Goal: Task Accomplishment & Management: Manage account settings

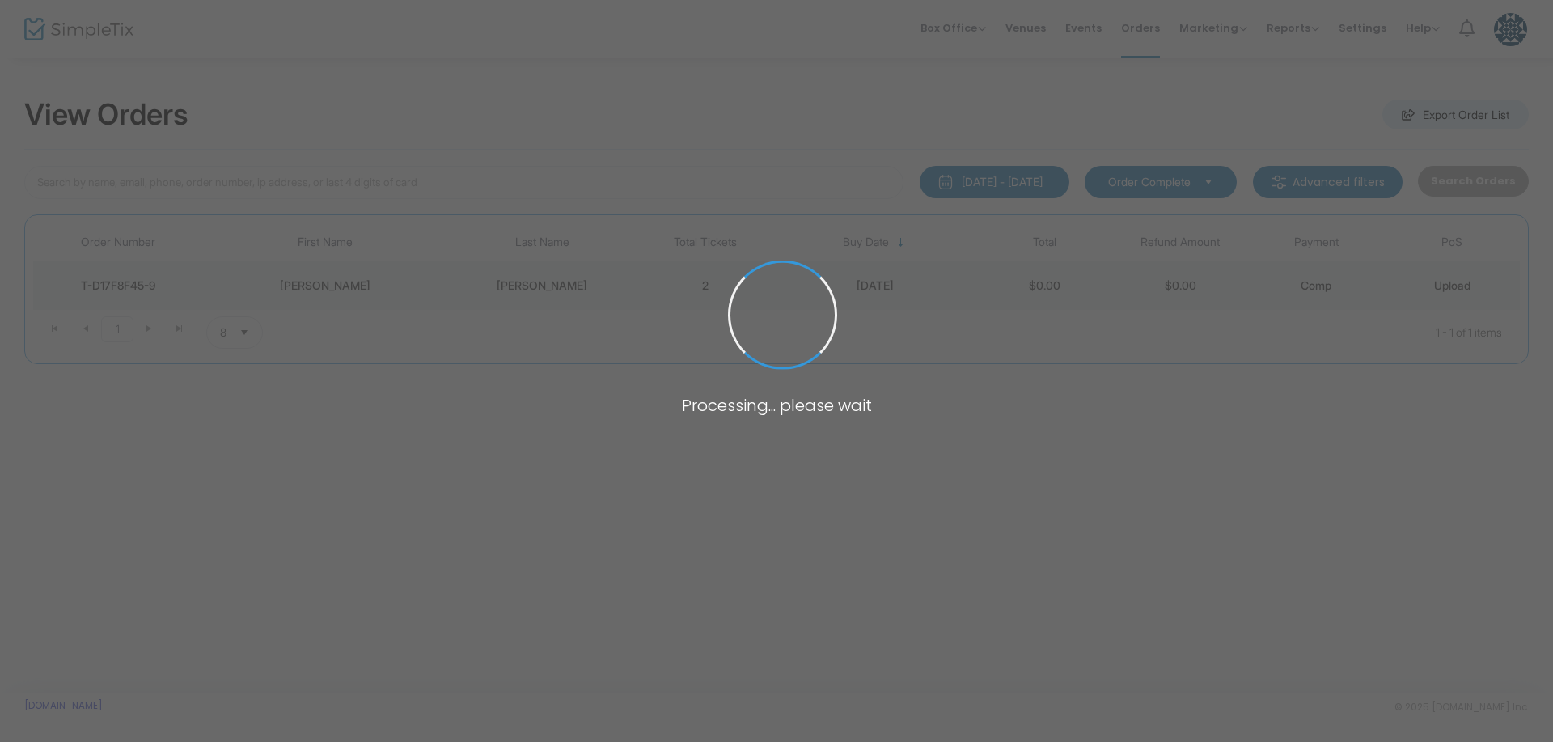
type input "zecher"
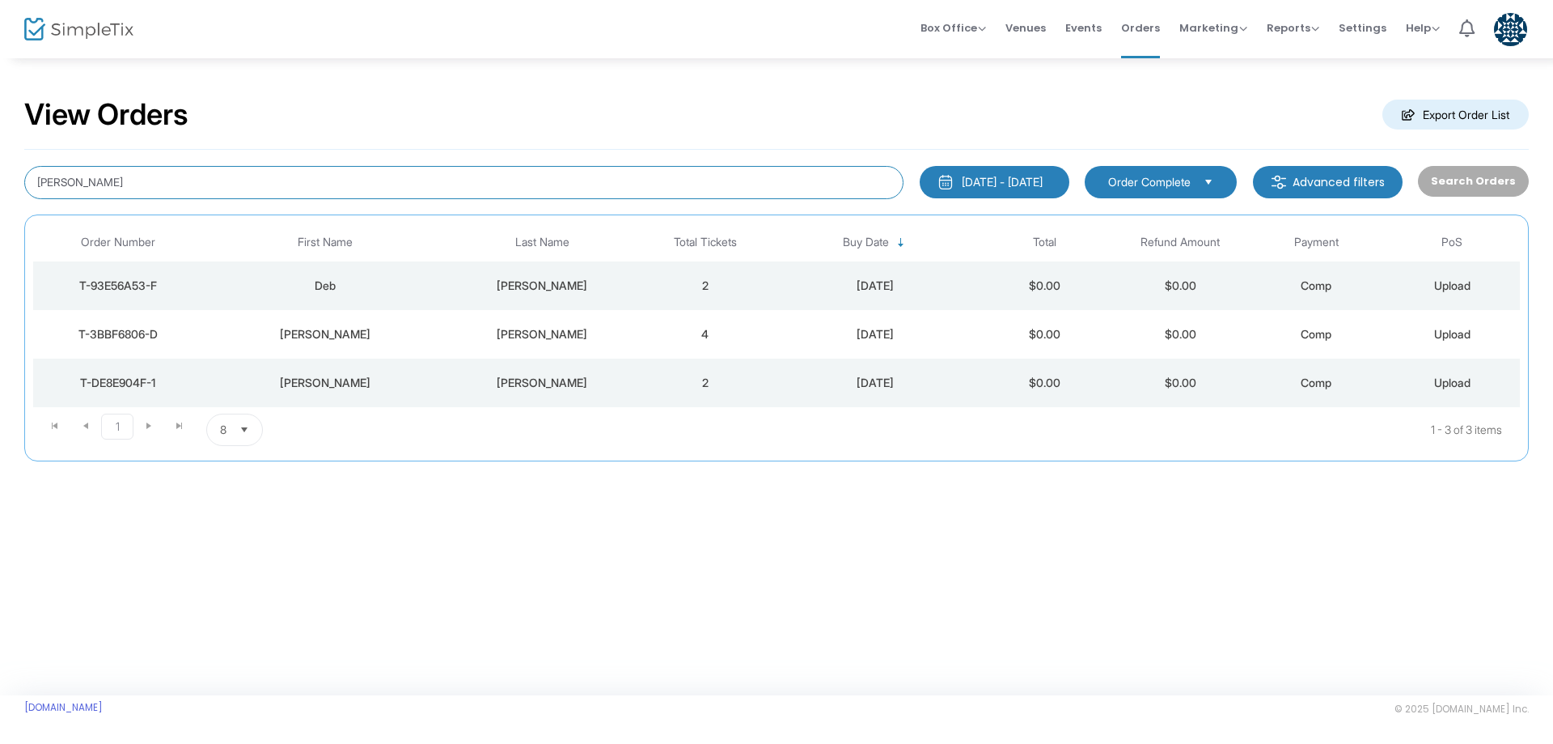
click at [557, 189] on input "[PERSON_NAME]" at bounding box center [463, 182] width 879 height 33
type input "[PERSON_NAME]"
click at [161, 290] on div "T-4D7D9B8D-2" at bounding box center [118, 286] width 162 height 16
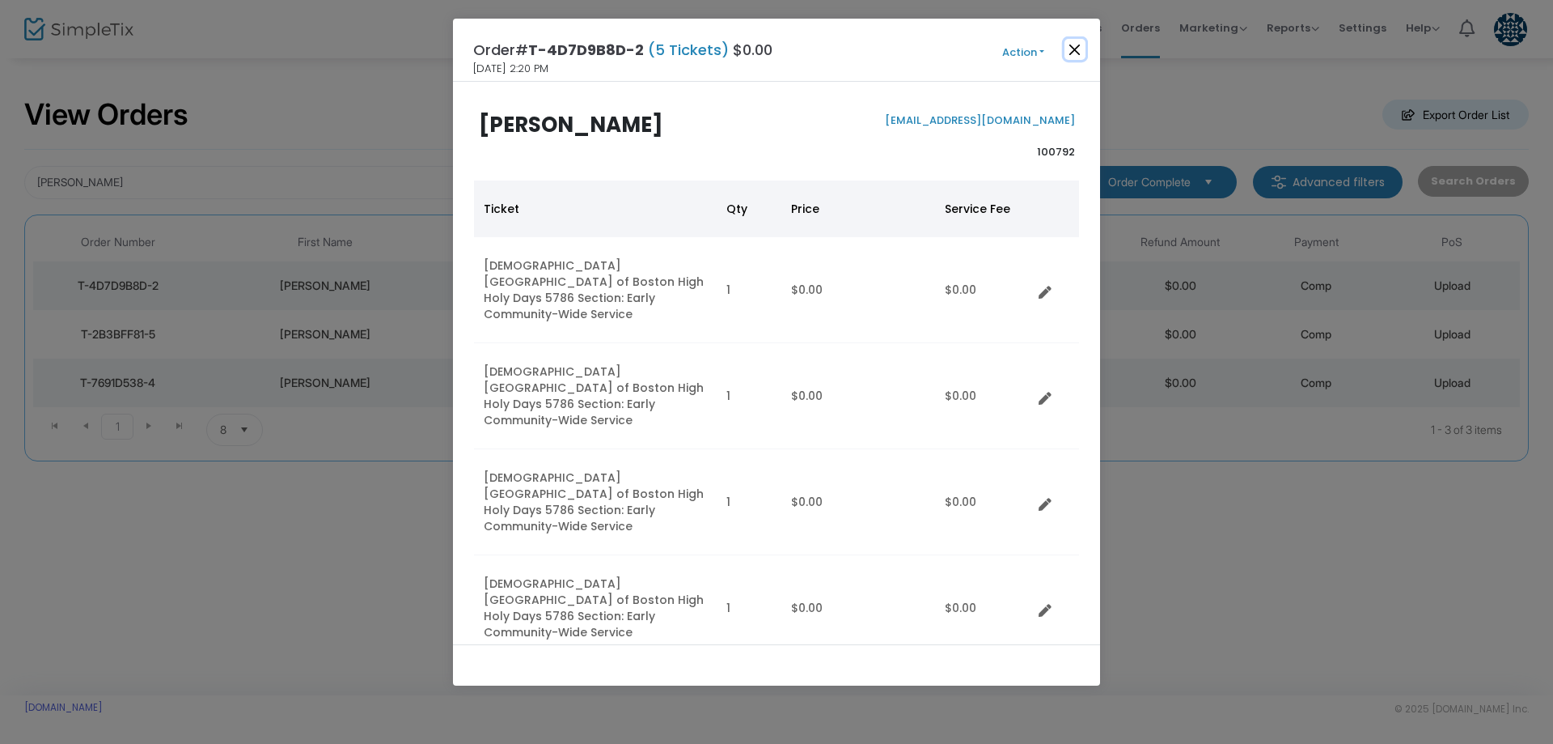
click at [1077, 51] on button "Close" at bounding box center [1075, 49] width 21 height 21
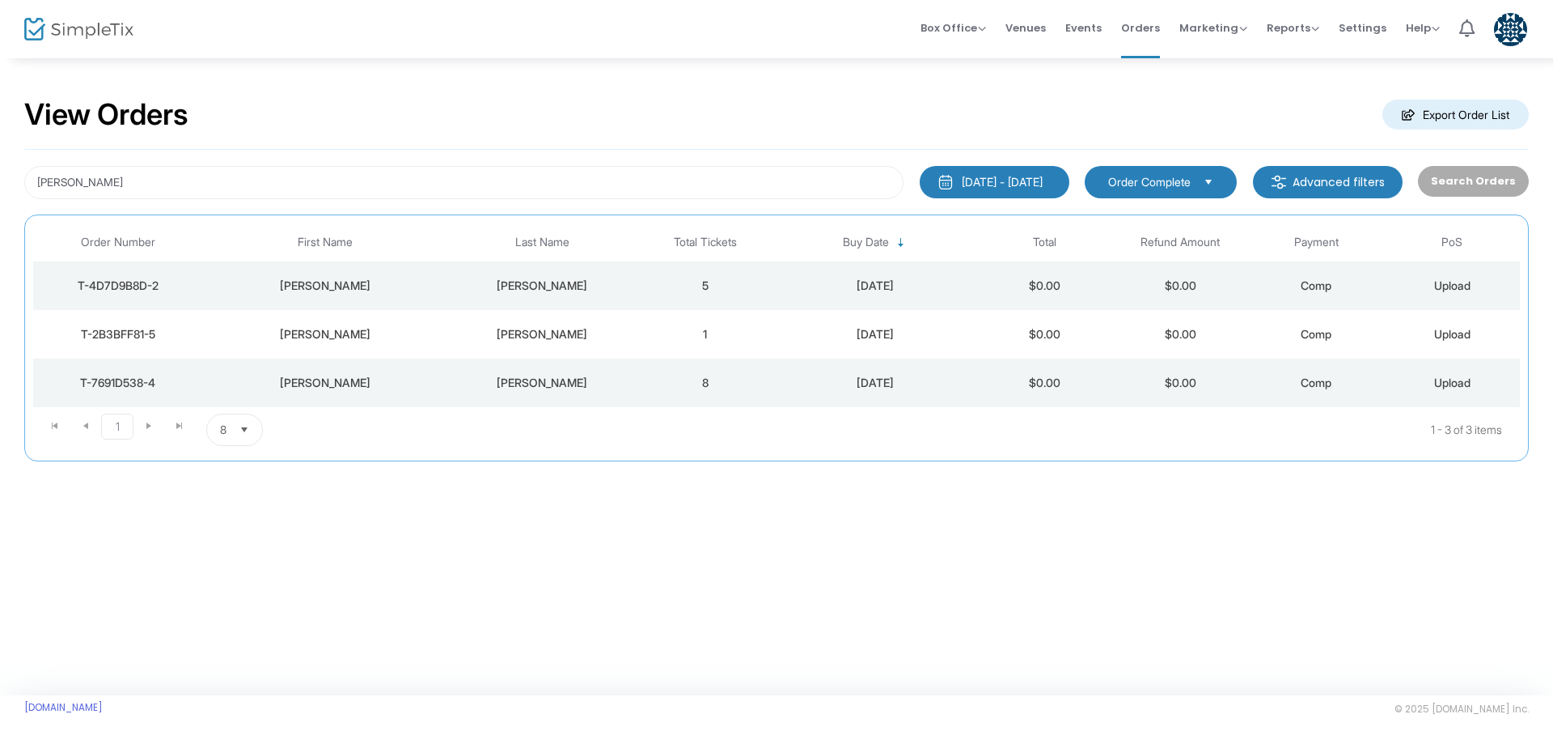
click at [131, 383] on div "T-7691D538-4" at bounding box center [118, 383] width 162 height 16
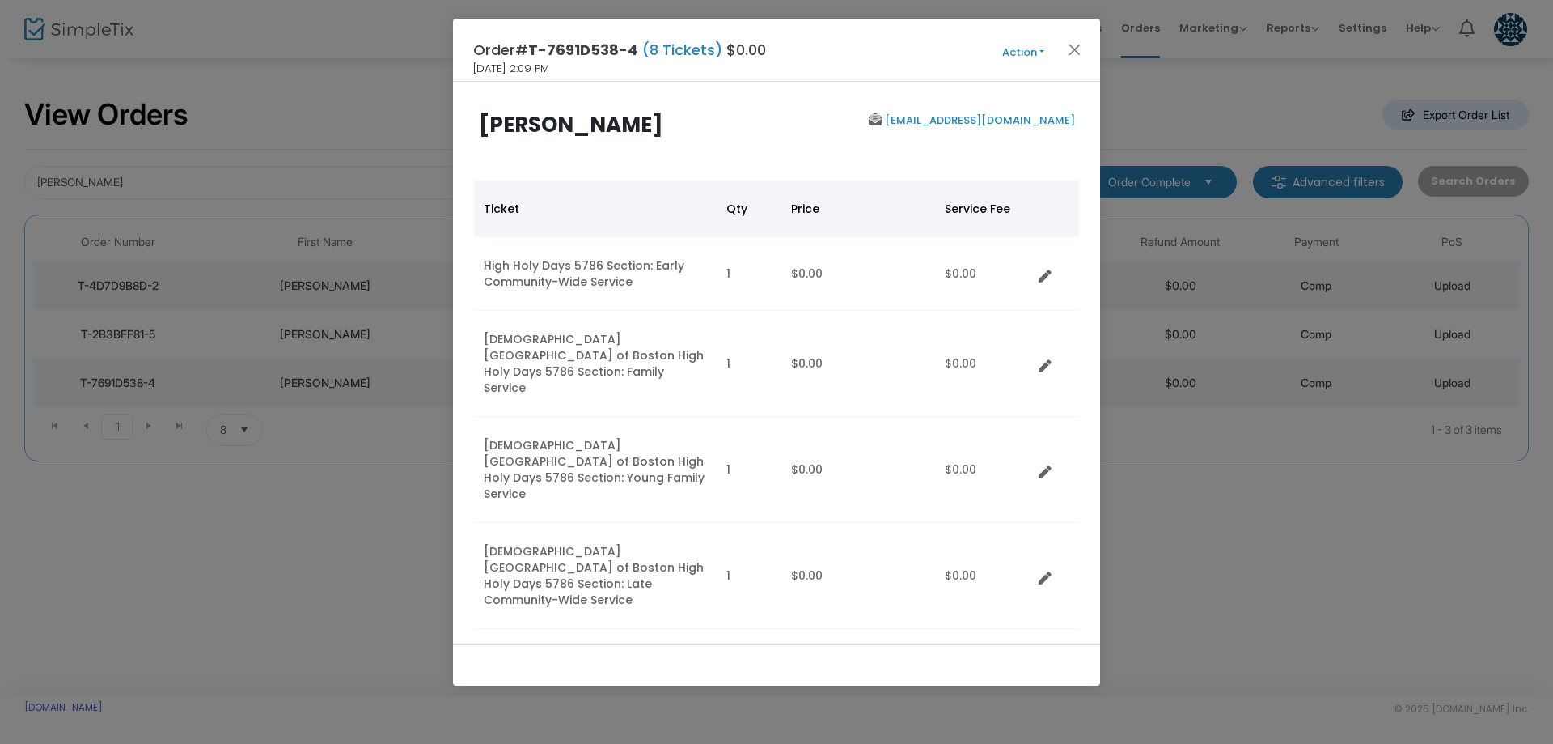
click at [1014, 49] on button "Action" at bounding box center [1023, 53] width 97 height 18
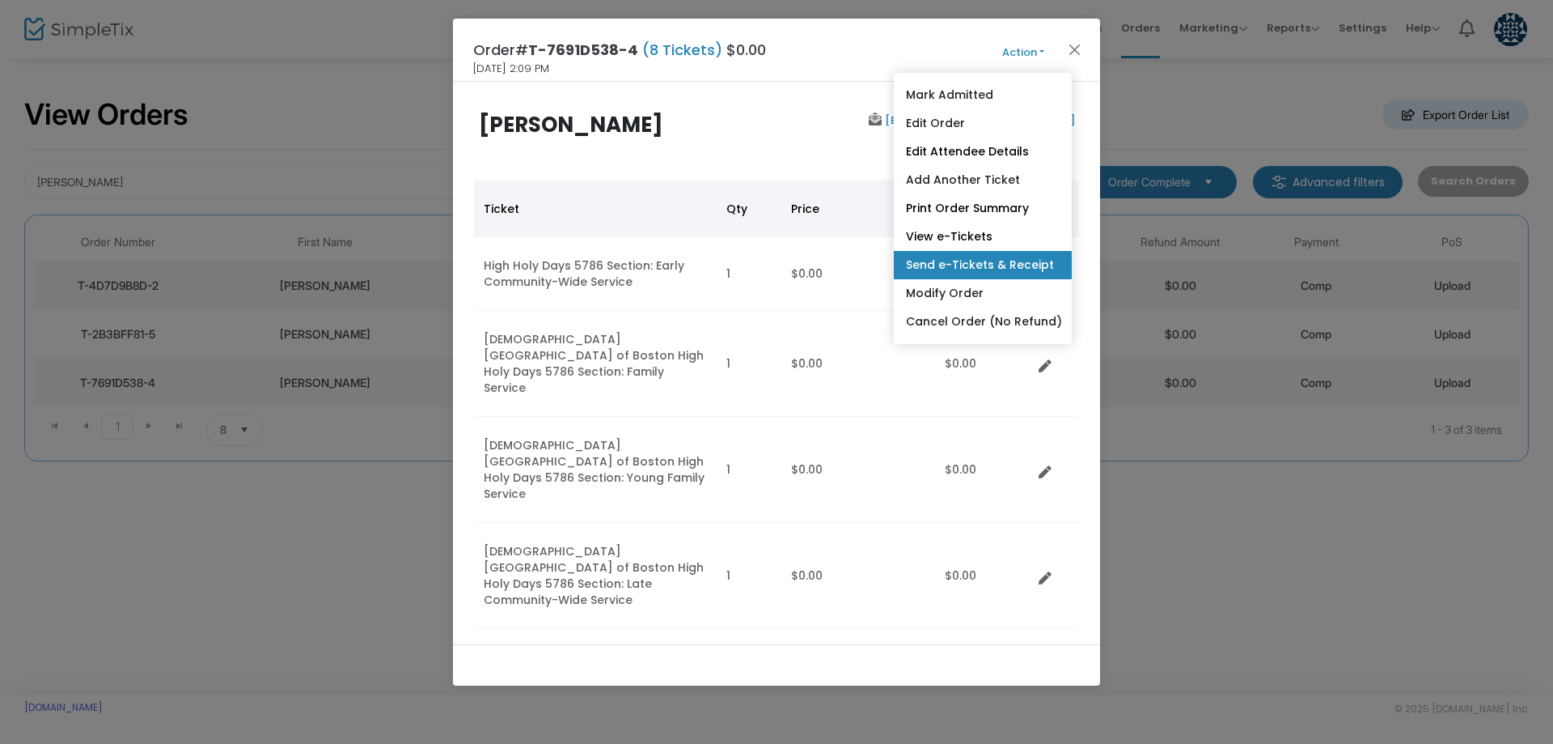
click at [979, 257] on link "Send e-Tickets & Receipt" at bounding box center [983, 265] width 178 height 28
type input "[EMAIL_ADDRESS][DOMAIN_NAME]"
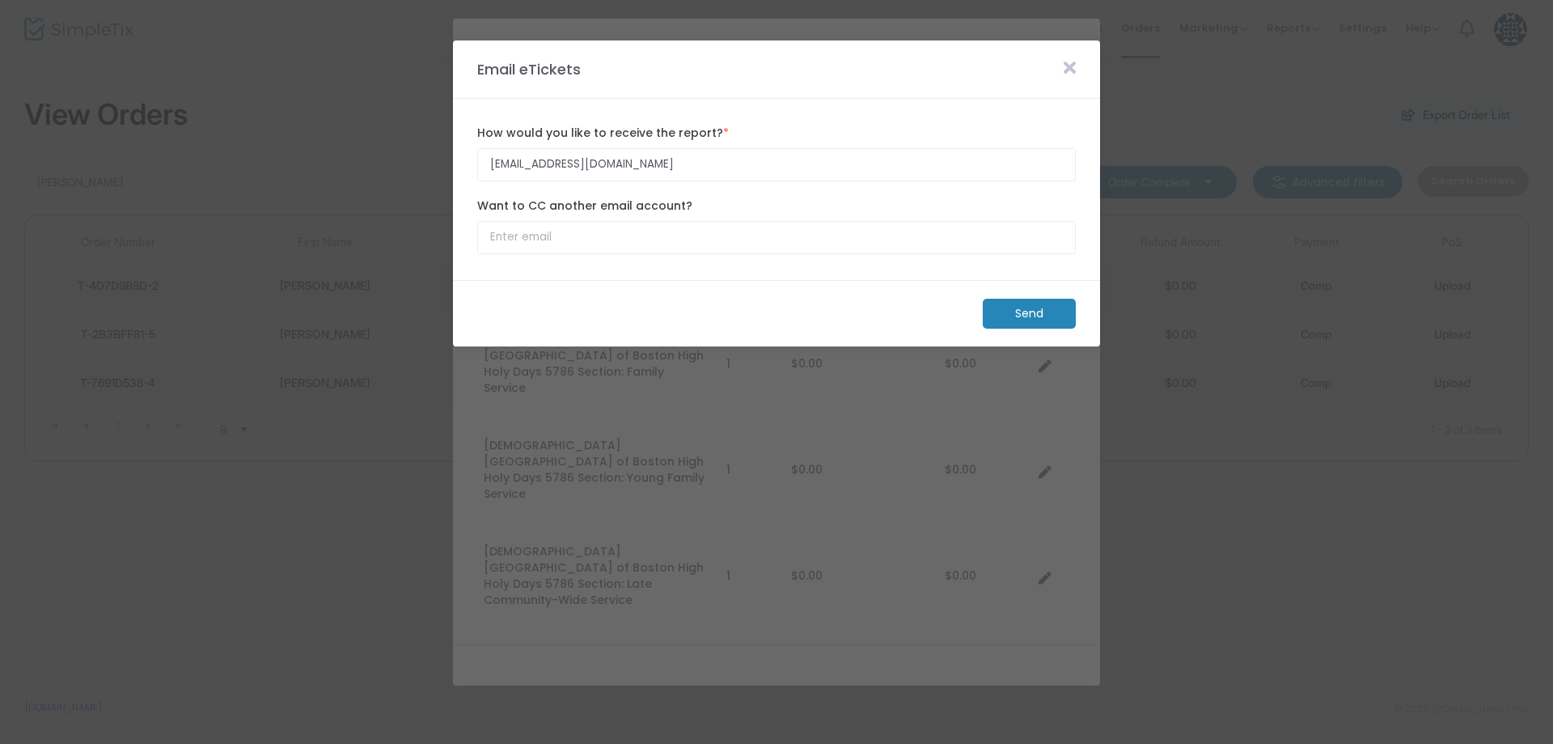
click at [1035, 312] on m-button "Send" at bounding box center [1029, 314] width 93 height 30
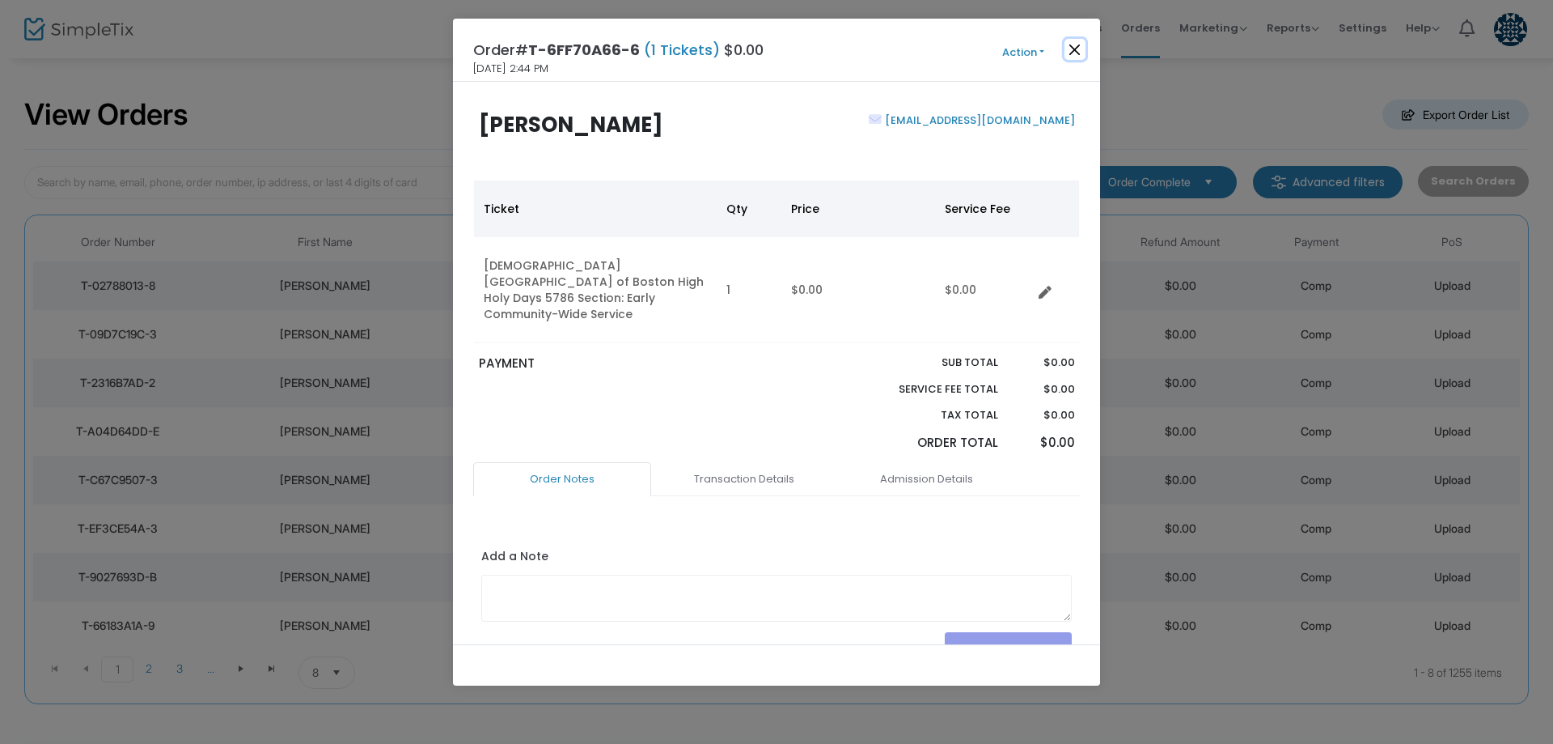
click at [1071, 52] on button "Close" at bounding box center [1075, 49] width 21 height 21
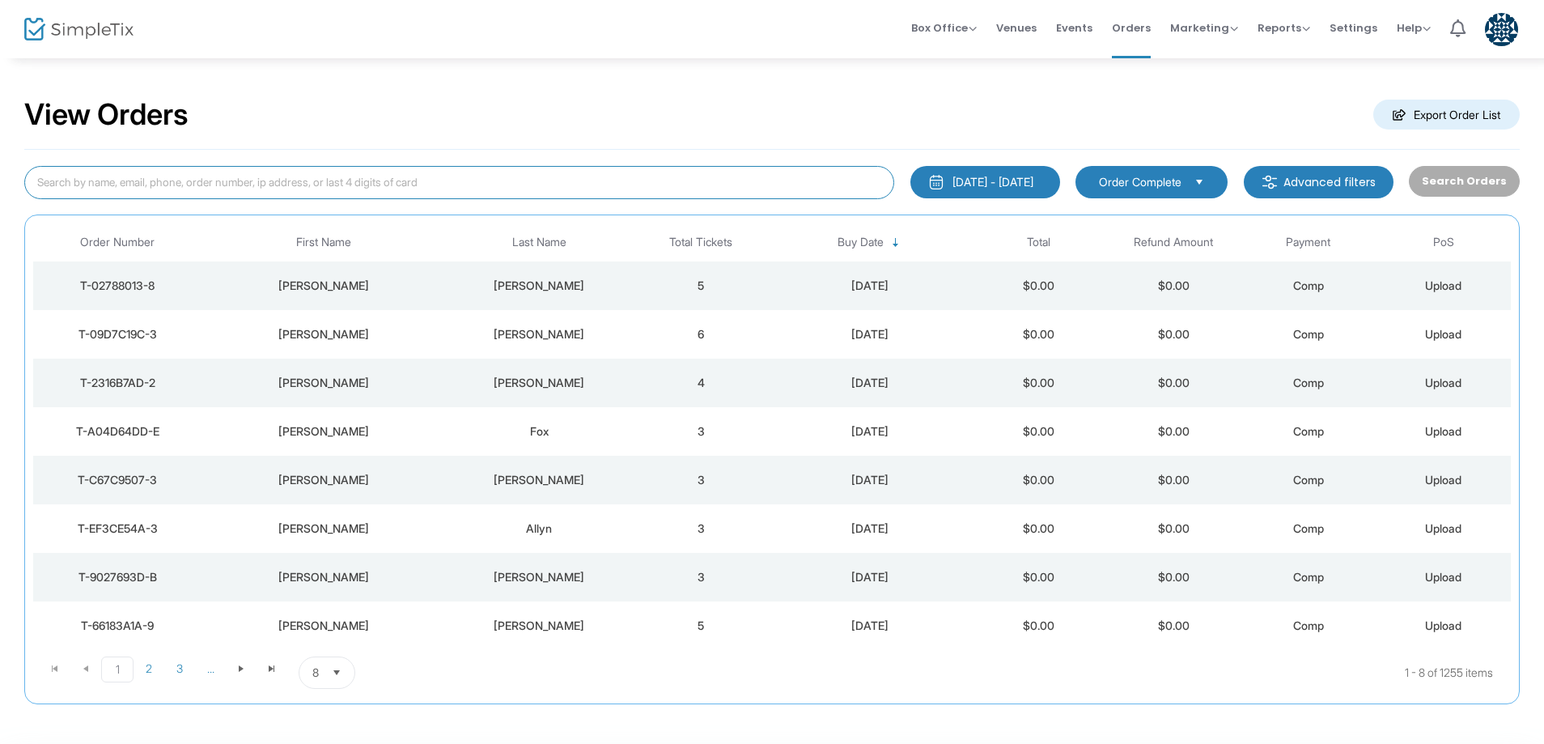
click at [405, 176] on input at bounding box center [459, 182] width 870 height 33
type input "stephen baron"
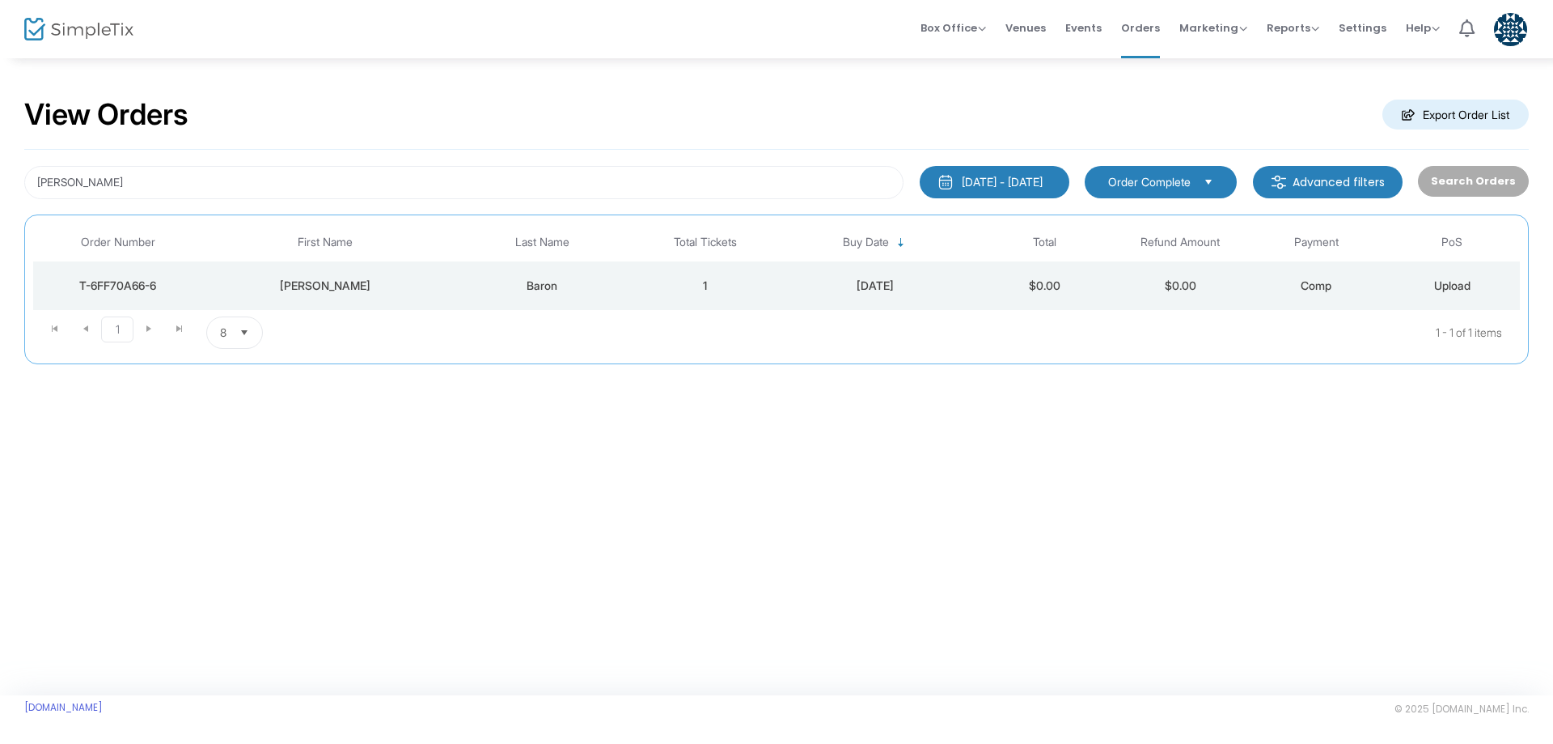
click at [345, 295] on td "Stephen" at bounding box center [325, 285] width 244 height 49
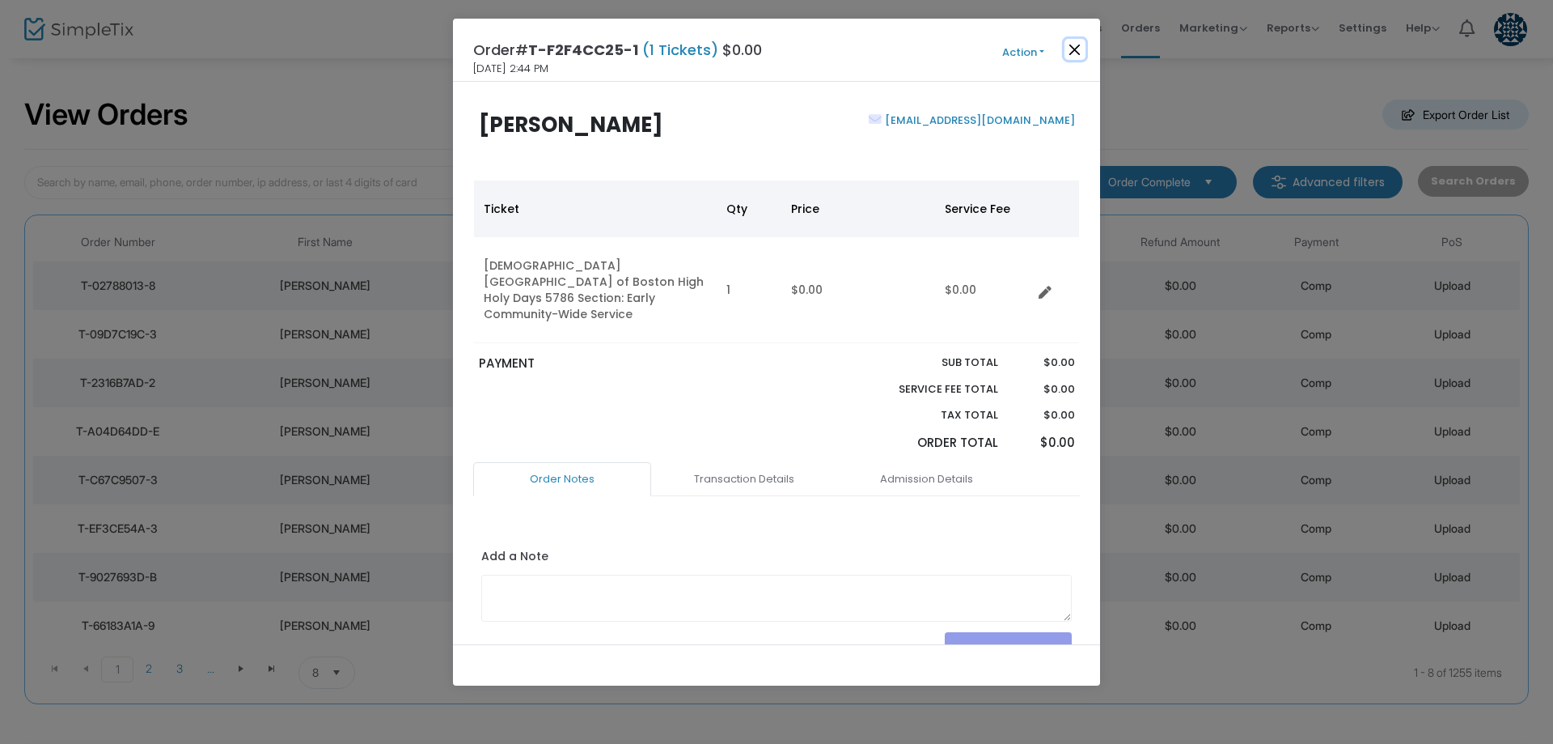
click at [1081, 48] on button "Close" at bounding box center [1075, 49] width 21 height 21
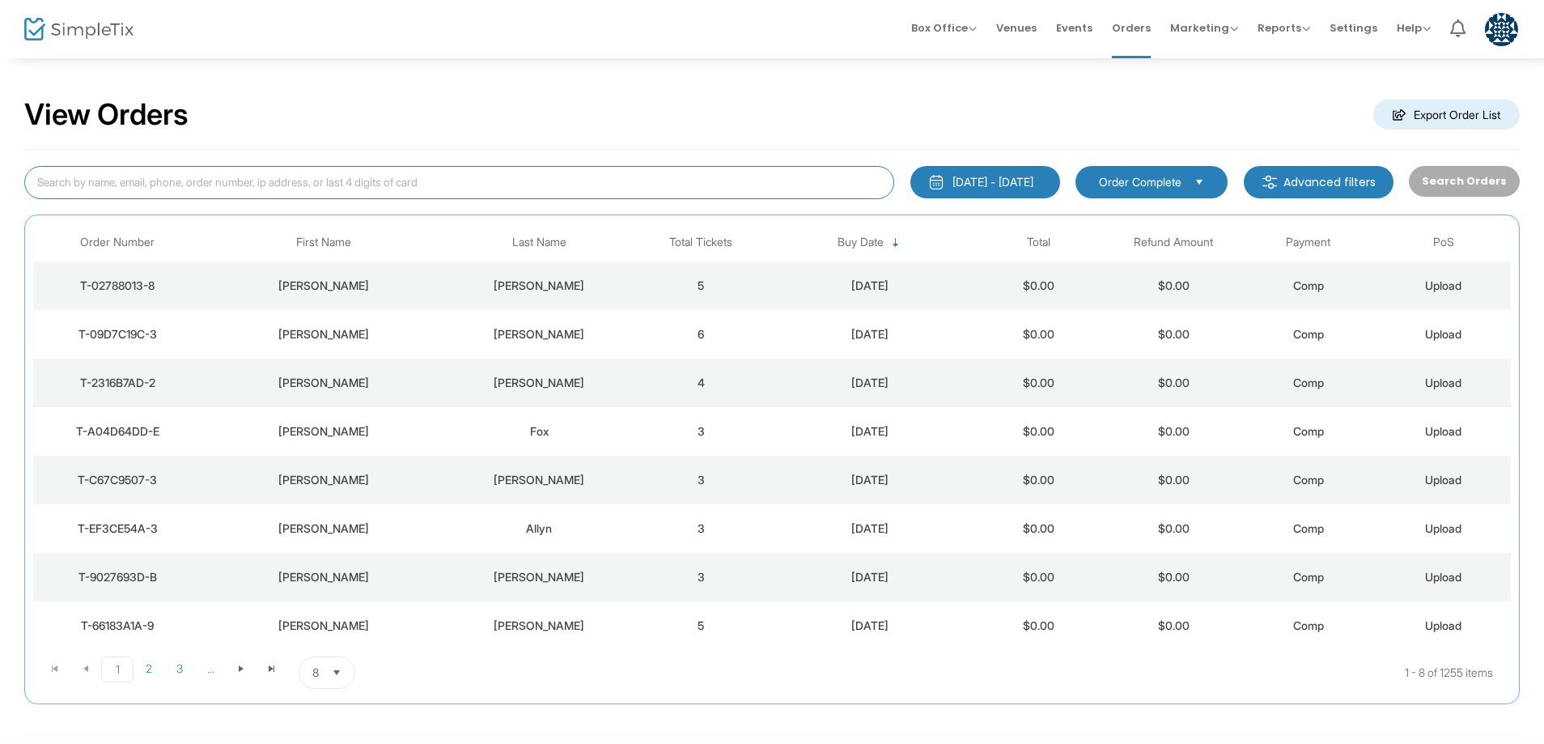
click at [166, 173] on input at bounding box center [459, 182] width 870 height 33
type input "koblick"
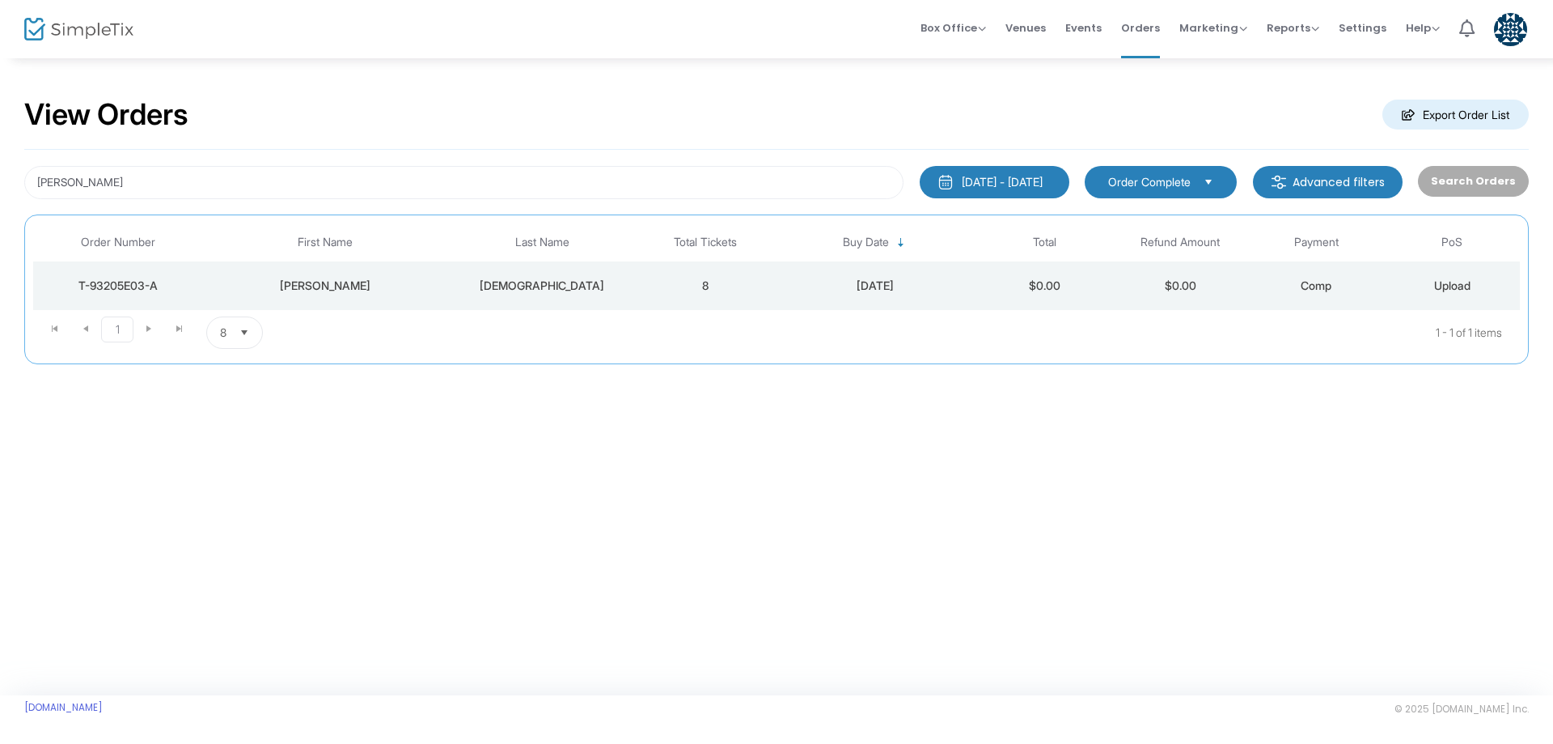
click at [307, 289] on div "Emma" at bounding box center [325, 286] width 236 height 16
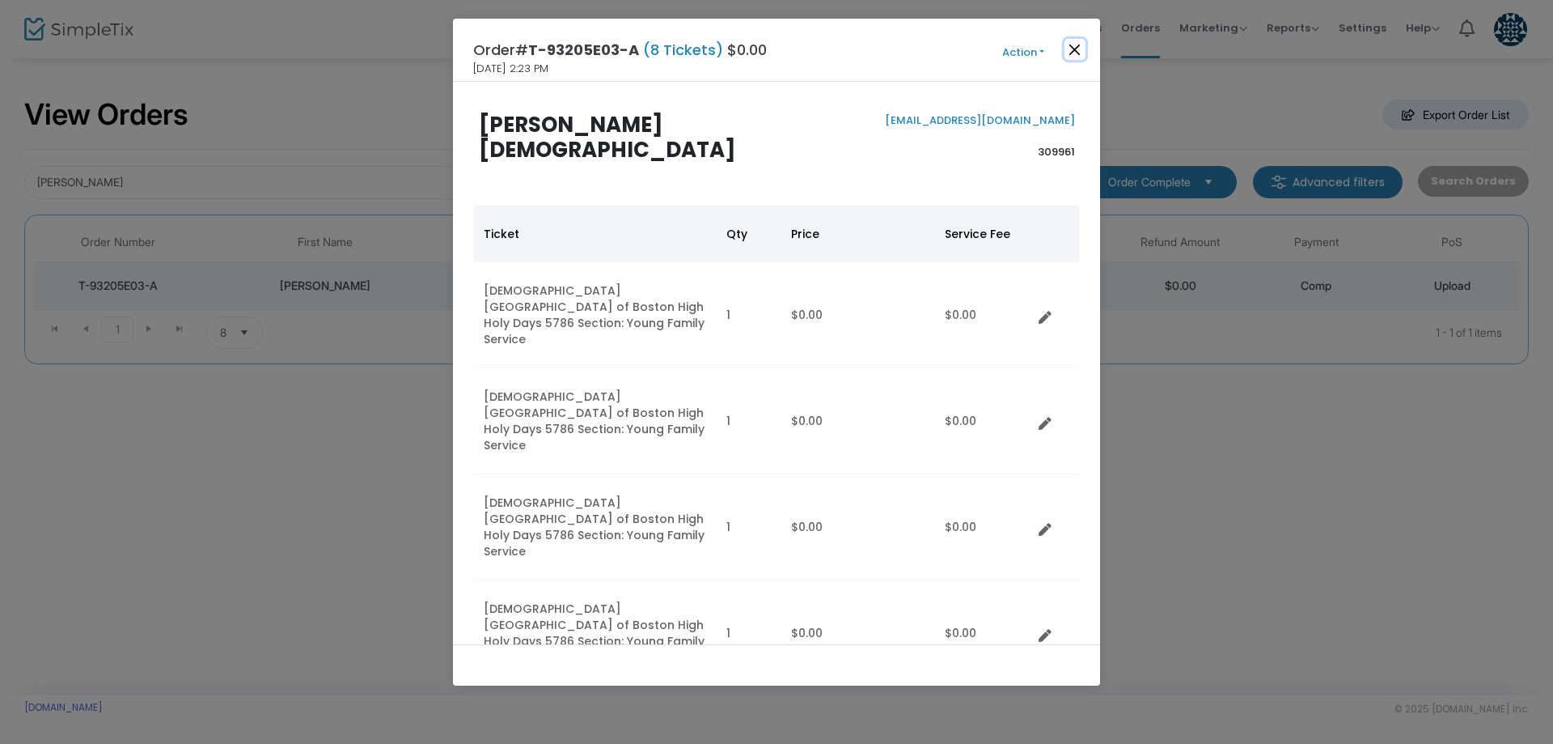
click at [1073, 53] on button "Close" at bounding box center [1075, 49] width 21 height 21
